Goal: Information Seeking & Learning: Learn about a topic

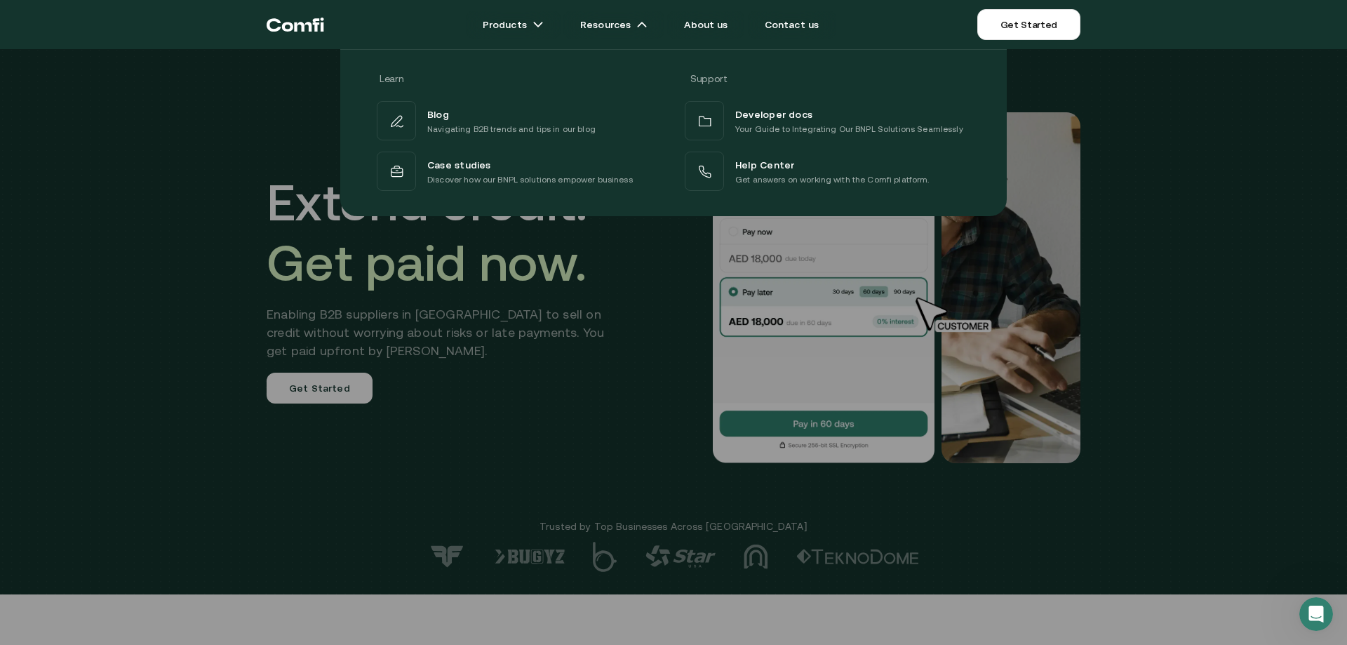
click at [1107, 349] on div at bounding box center [673, 371] width 1347 height 645
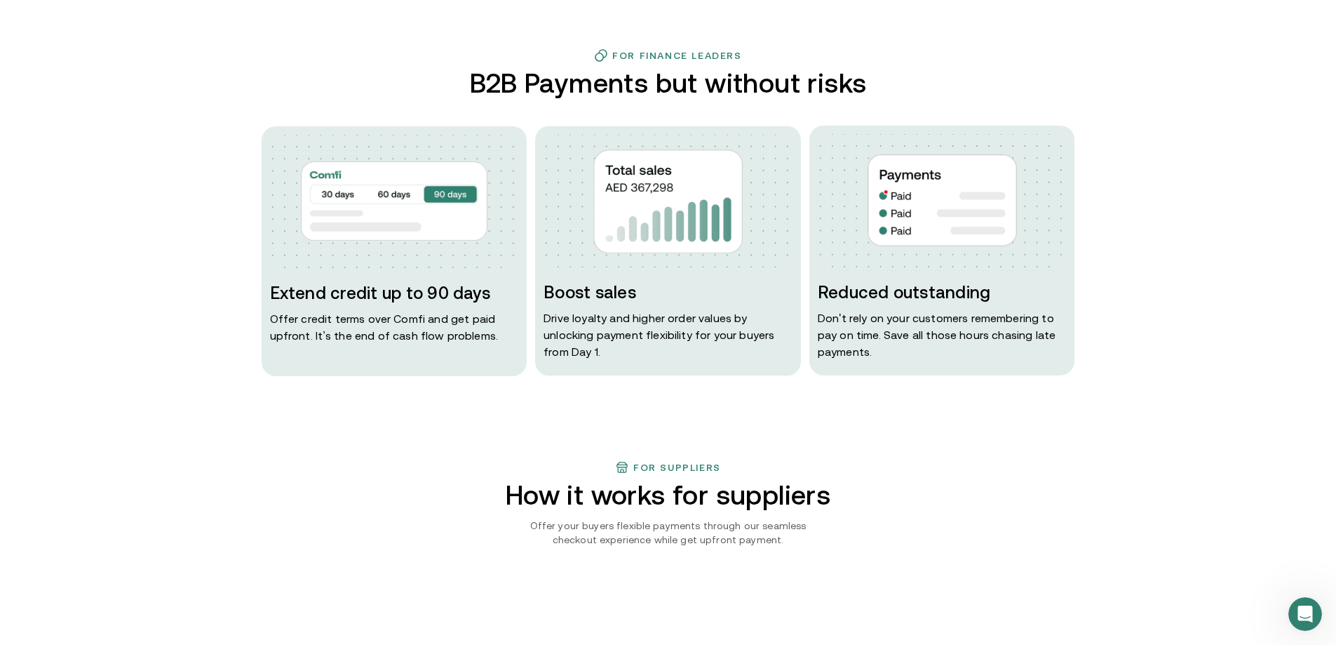
scroll to position [631, 0]
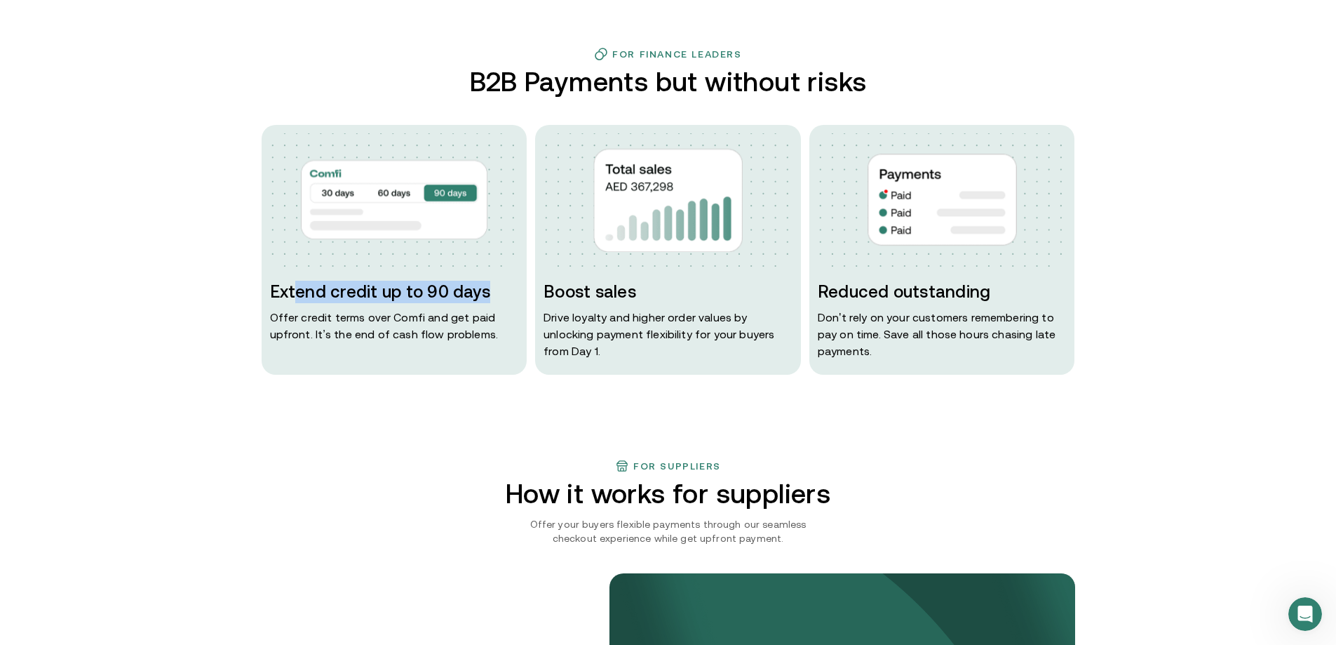
drag, startPoint x: 298, startPoint y: 295, endPoint x: 509, endPoint y: 288, distance: 210.6
click at [509, 288] on h3 "Extend credit up to 90 days" at bounding box center [394, 292] width 249 height 22
drag, startPoint x: 622, startPoint y: 282, endPoint x: 718, endPoint y: 282, distance: 96.1
click at [718, 282] on h3 "Boost sales" at bounding box center [668, 292] width 249 height 22
click at [597, 309] on p "Drive loyalty and higher order values by unlocking payment flexibility for your…" at bounding box center [668, 334] width 249 height 51
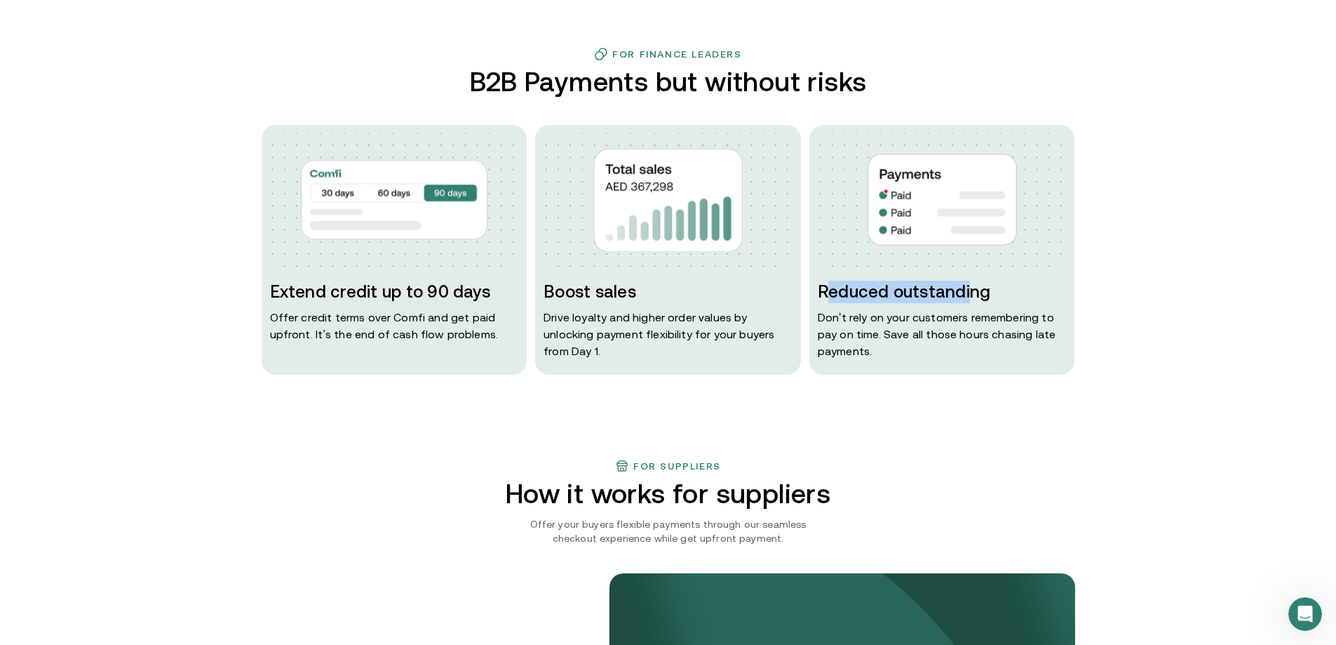
drag, startPoint x: 832, startPoint y: 288, endPoint x: 974, endPoint y: 286, distance: 142.4
click at [974, 286] on h3 "Reduced outstanding" at bounding box center [942, 292] width 249 height 22
click at [1075, 279] on div "Reduced outstanding Don ' t rely on your customers remembering to pay on time. …" at bounding box center [943, 250] width 266 height 250
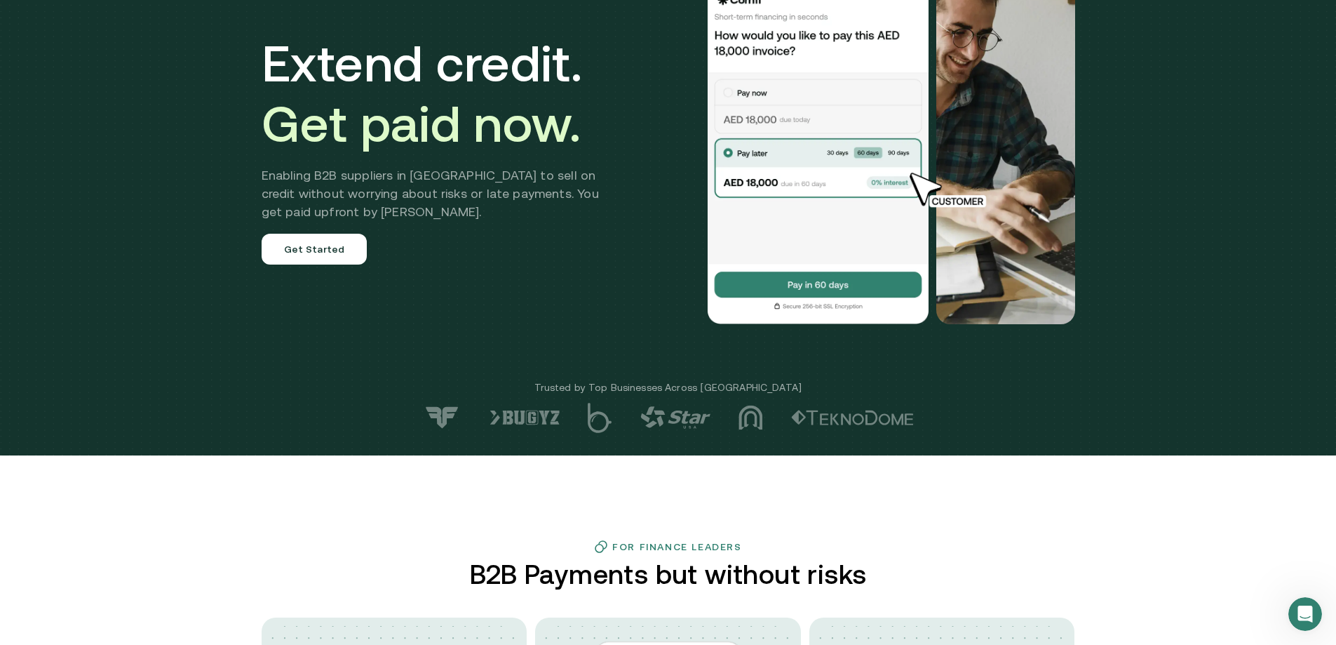
scroll to position [0, 0]
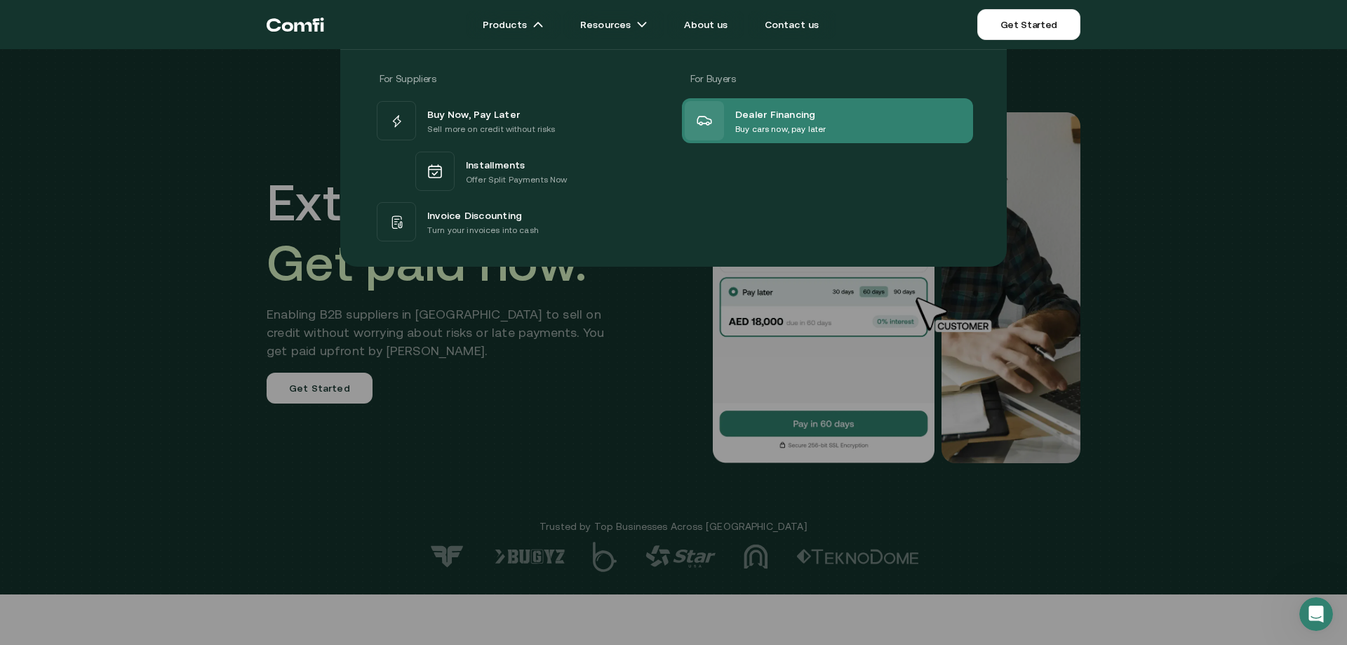
click at [744, 120] on span "Dealer Financing" at bounding box center [775, 113] width 81 height 17
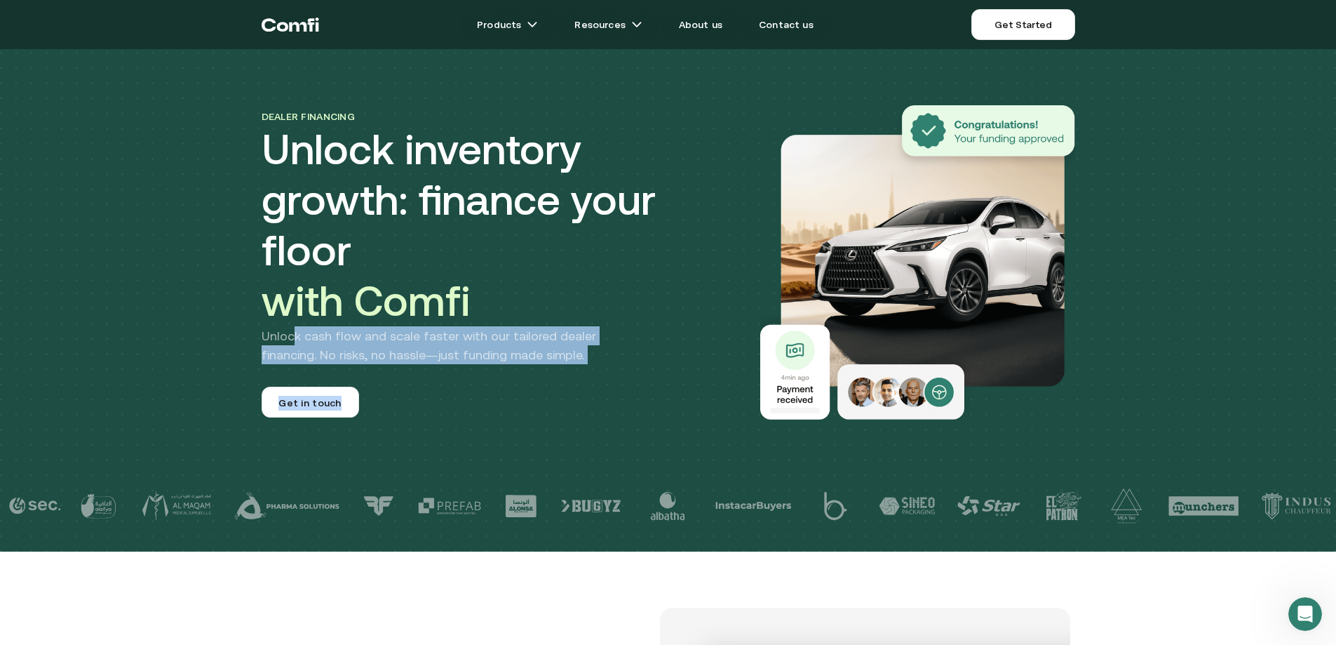
drag, startPoint x: 297, startPoint y: 286, endPoint x: 623, endPoint y: 325, distance: 327.9
click at [620, 326] on div "Dealer financing Unlock inventory growth: finance your floor with Comfi Unlock …" at bounding box center [500, 262] width 477 height 310
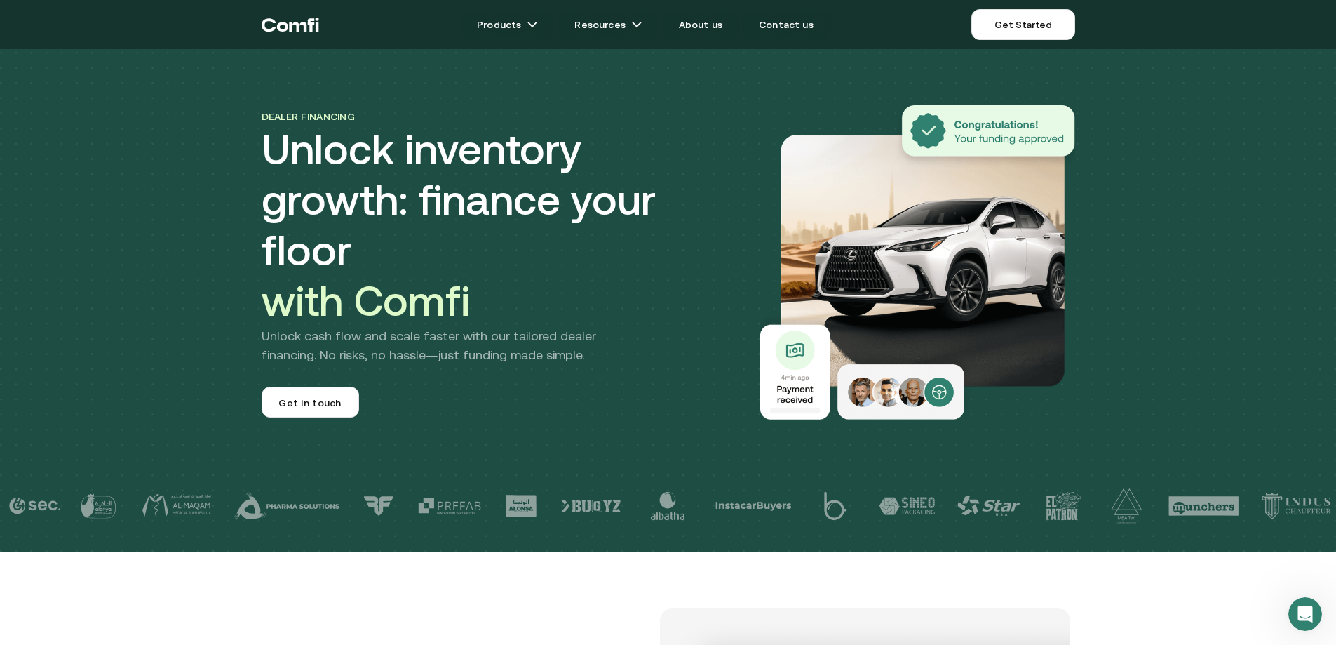
click at [633, 323] on div "Dealer financing Unlock inventory growth: finance your floor with Comfi Unlock …" at bounding box center [500, 262] width 477 height 310
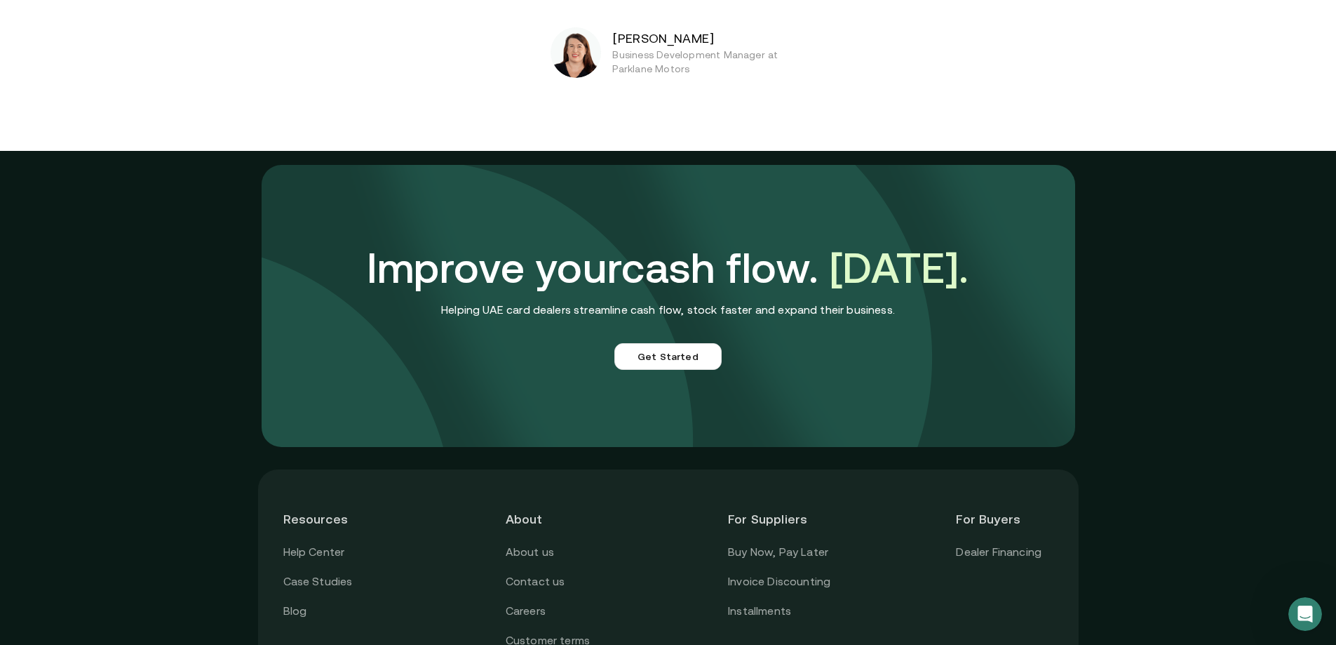
scroll to position [3380, 0]
